Goal: Navigation & Orientation: Find specific page/section

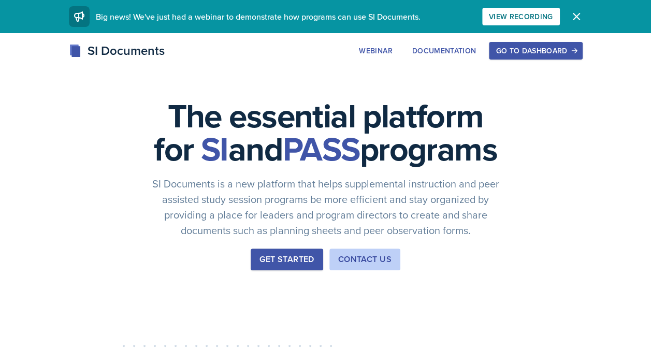
click at [513, 52] on div "Go to Dashboard" at bounding box center [536, 51] width 80 height 8
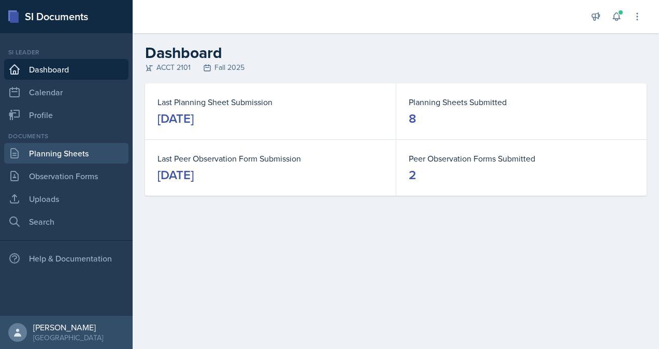
click at [60, 152] on link "Planning Sheets" at bounding box center [66, 153] width 124 height 21
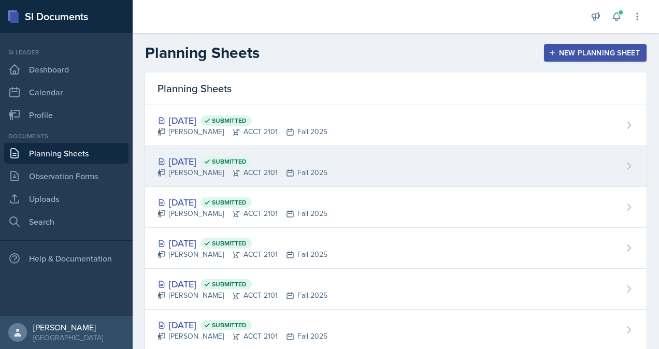
click at [246, 172] on div "[PERSON_NAME] ACCT 2101 Fall 2025" at bounding box center [242, 172] width 170 height 11
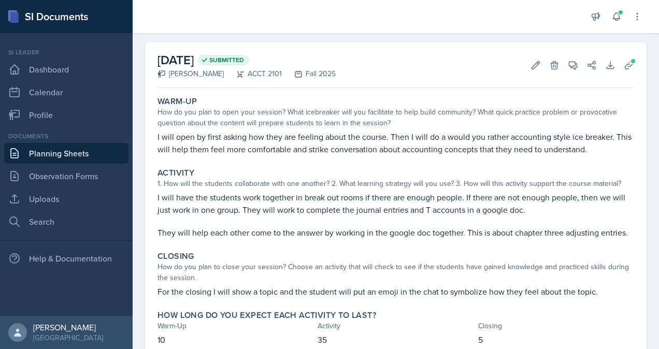
scroll to position [48, 0]
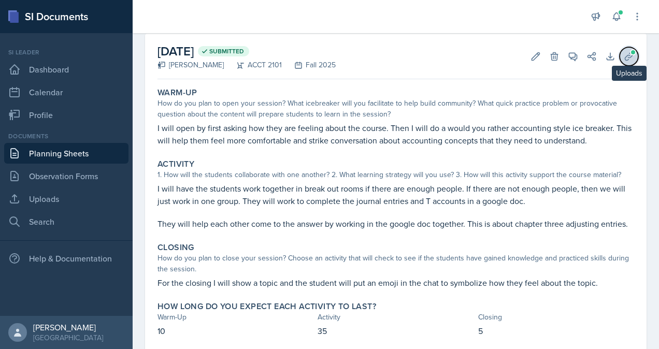
click at [624, 61] on icon at bounding box center [629, 56] width 10 height 10
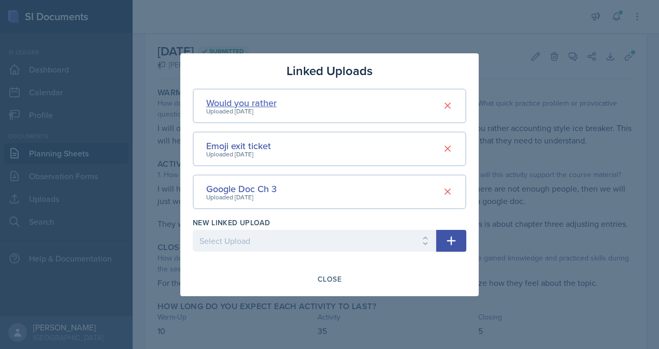
click at [237, 105] on div "Would you rather" at bounding box center [241, 103] width 70 height 14
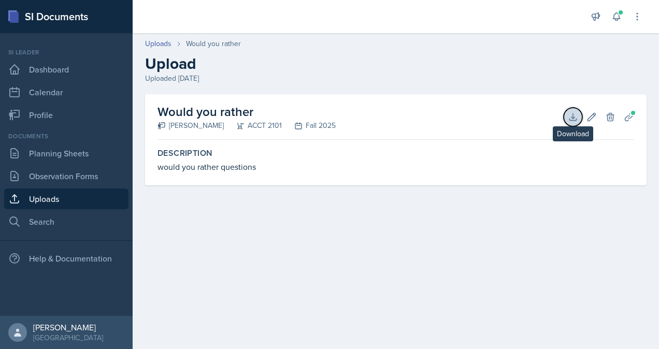
click at [572, 119] on icon at bounding box center [573, 117] width 10 height 10
click at [62, 194] on link "Uploads" at bounding box center [66, 199] width 124 height 21
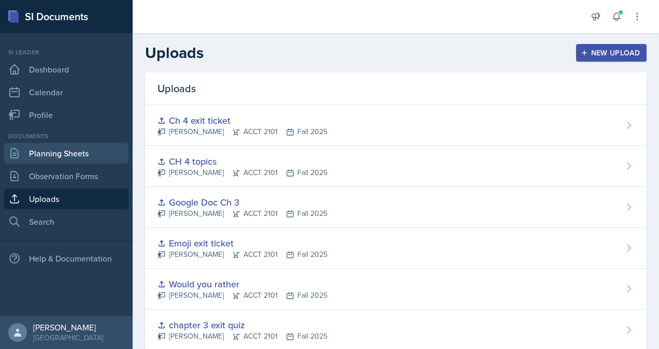
click at [66, 157] on link "Planning Sheets" at bounding box center [66, 153] width 124 height 21
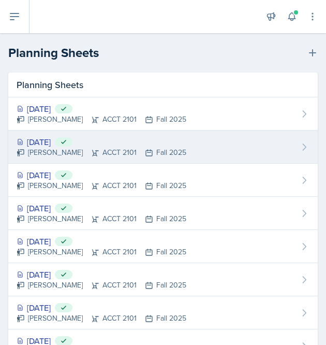
click at [56, 143] on div "[DATE] Submitted" at bounding box center [102, 142] width 170 height 12
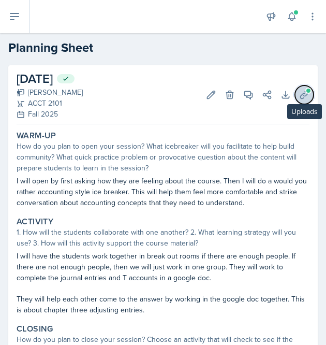
click at [299, 99] on icon at bounding box center [304, 95] width 10 height 10
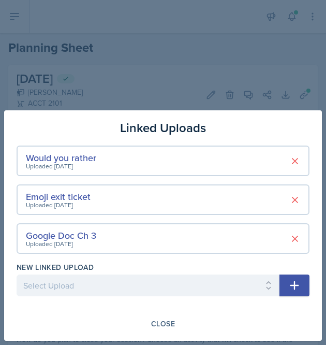
drag, startPoint x: 68, startPoint y: 237, endPoint x: 55, endPoint y: 241, distance: 13.9
click at [55, 241] on div "Uploaded [DATE]" at bounding box center [61, 243] width 70 height 9
click at [56, 236] on div "Google Doc Ch 3" at bounding box center [61, 235] width 70 height 14
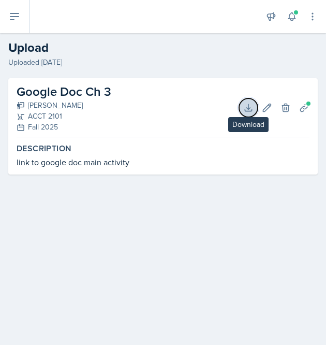
click at [247, 108] on icon at bounding box center [248, 108] width 10 height 10
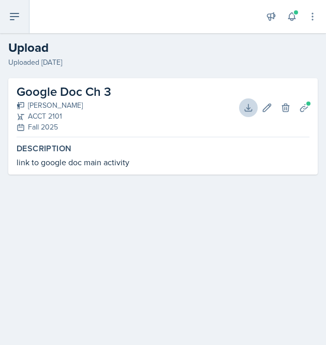
click at [20, 20] on icon at bounding box center [14, 16] width 12 height 12
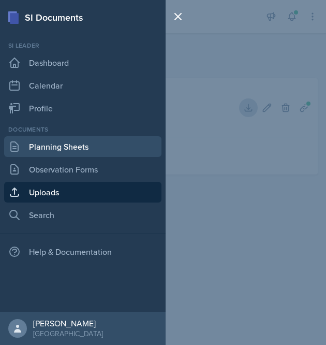
click at [65, 151] on link "Planning Sheets" at bounding box center [82, 146] width 157 height 21
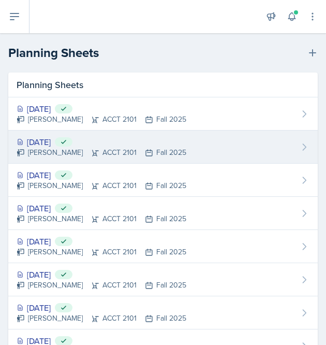
click at [167, 147] on div "[PERSON_NAME] ACCT 2101 Fall 2025" at bounding box center [102, 152] width 170 height 11
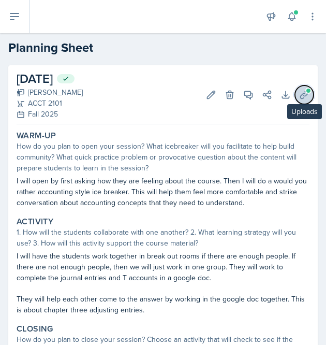
click at [299, 99] on icon at bounding box center [304, 95] width 10 height 10
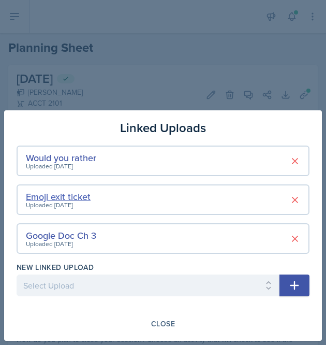
click at [80, 197] on div "Emoji exit ticket" at bounding box center [58, 197] width 65 height 14
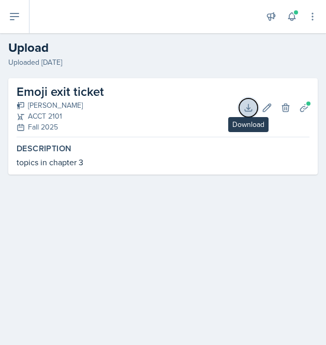
click at [248, 107] on icon at bounding box center [248, 107] width 7 height 7
click at [248, 209] on main "Uploads Emoji exit ticket Upload Uploaded [DATE] Emoji exit ticket [PERSON_NAME…" at bounding box center [163, 189] width 326 height 312
